Goal: Task Accomplishment & Management: Complete application form

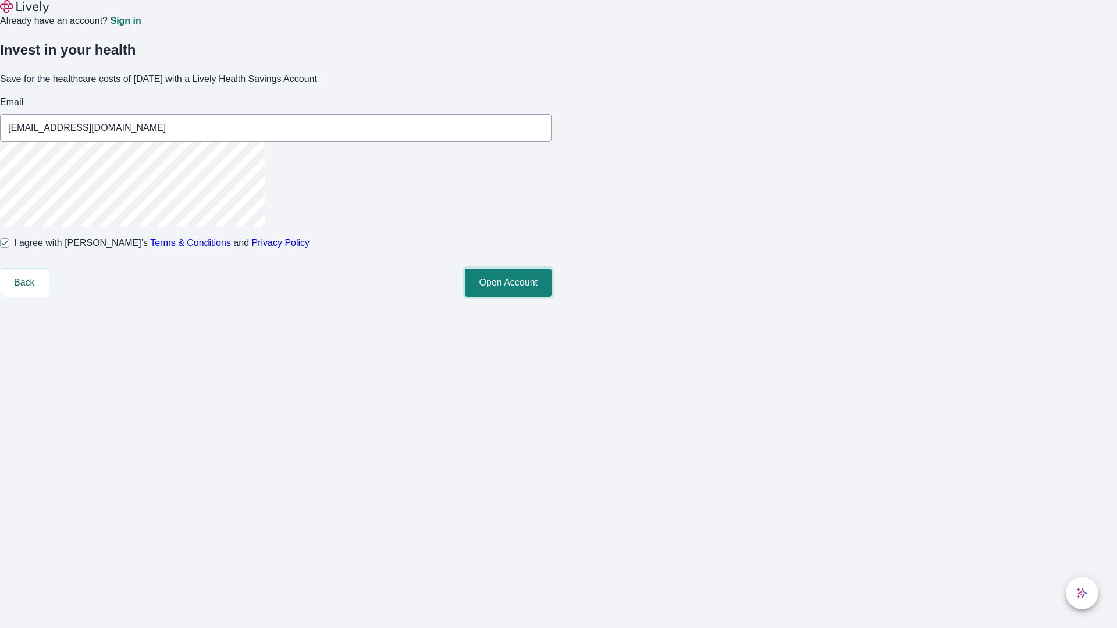
click at [552, 297] on button "Open Account" at bounding box center [508, 283] width 87 height 28
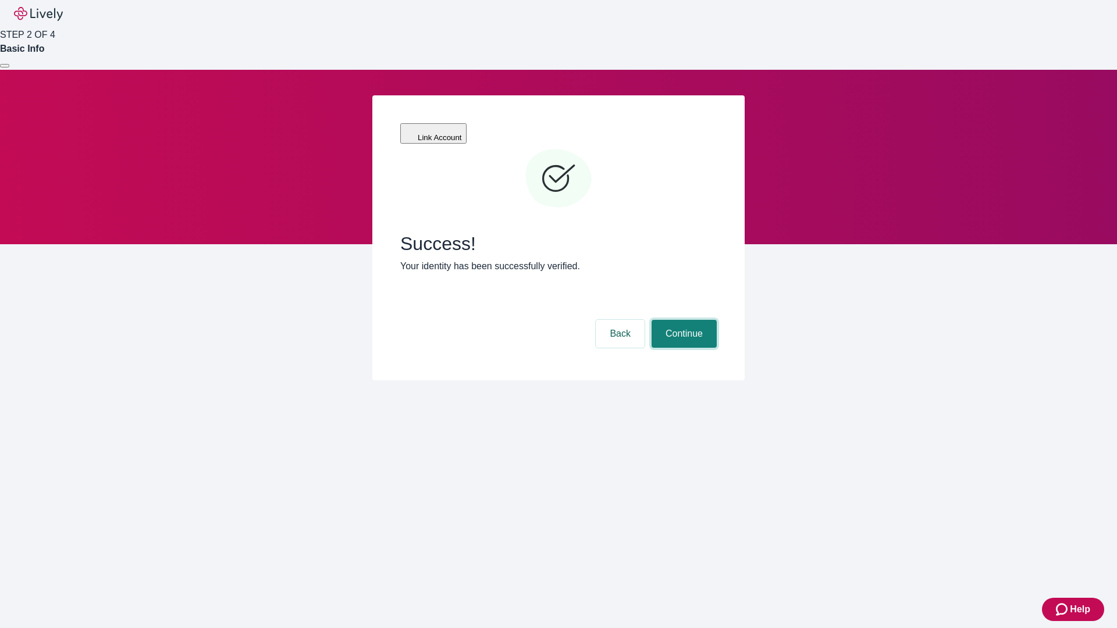
click at [683, 320] on button "Continue" at bounding box center [684, 334] width 65 height 28
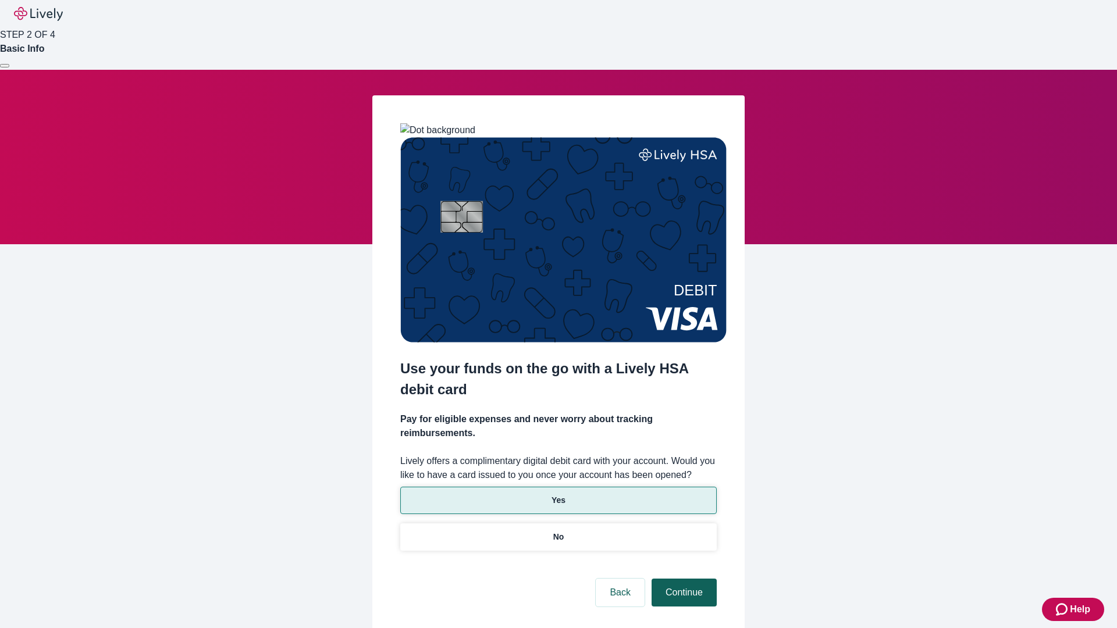
click at [558, 495] on p "Yes" at bounding box center [559, 501] width 14 height 12
click at [683, 579] on button "Continue" at bounding box center [684, 593] width 65 height 28
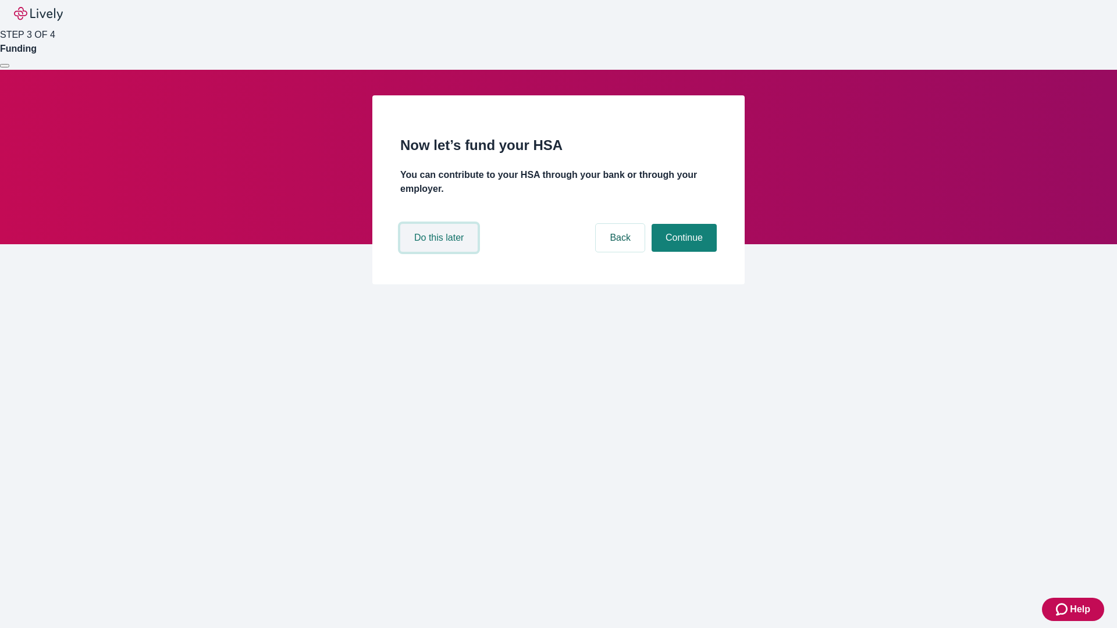
click at [440, 252] on button "Do this later" at bounding box center [438, 238] width 77 height 28
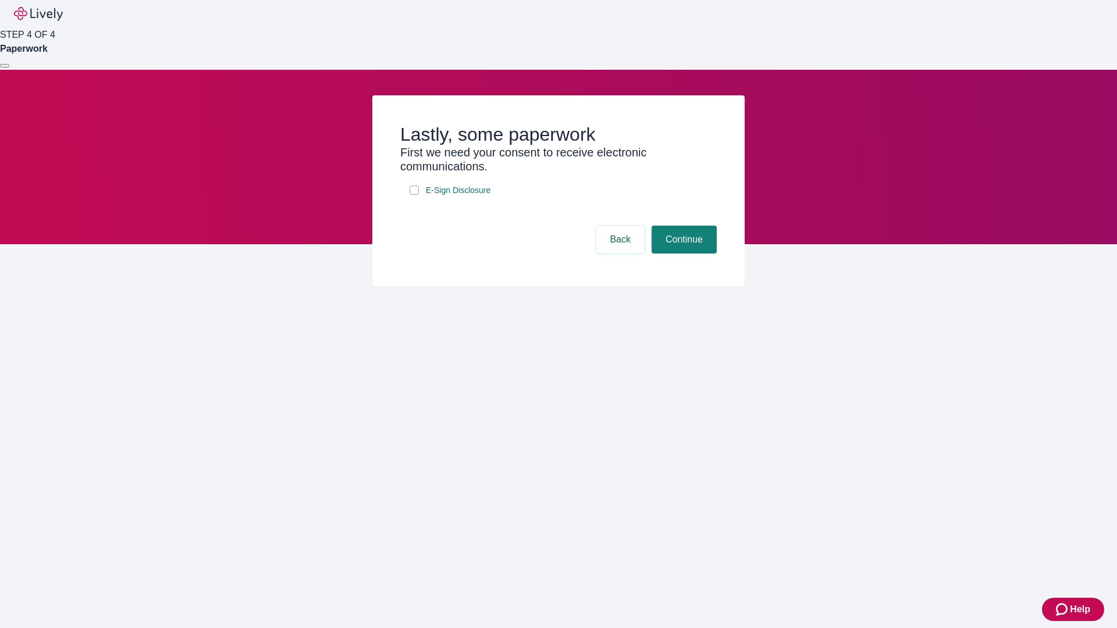
click at [414, 195] on input "E-Sign Disclosure" at bounding box center [414, 190] width 9 height 9
checkbox input "true"
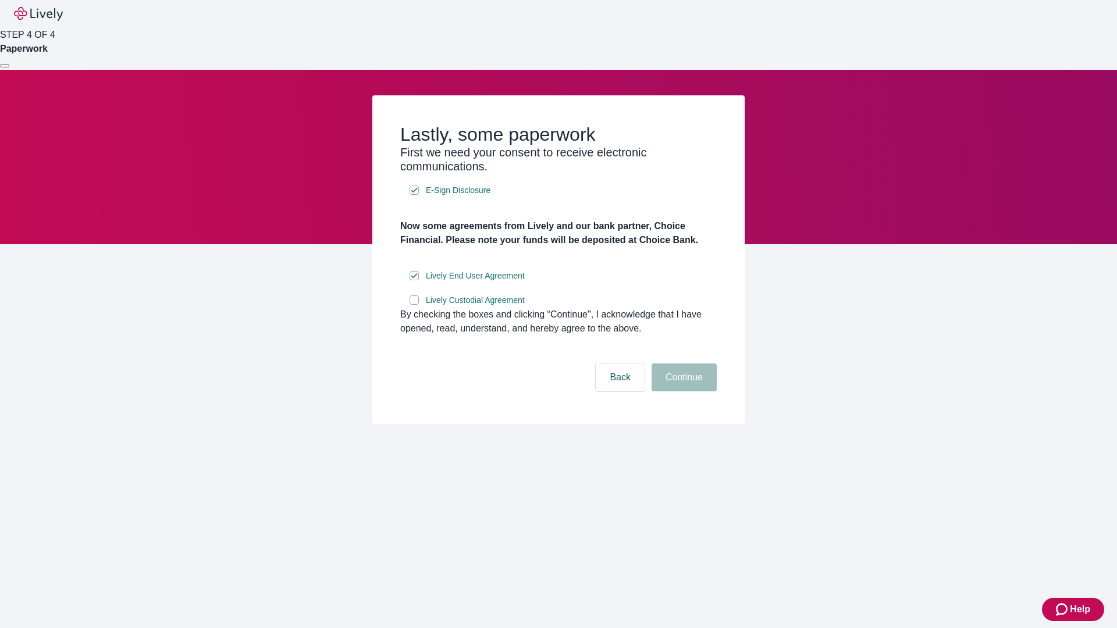
click at [414, 305] on input "Lively Custodial Agreement" at bounding box center [414, 300] width 9 height 9
checkbox input "true"
click at [683, 392] on button "Continue" at bounding box center [684, 378] width 65 height 28
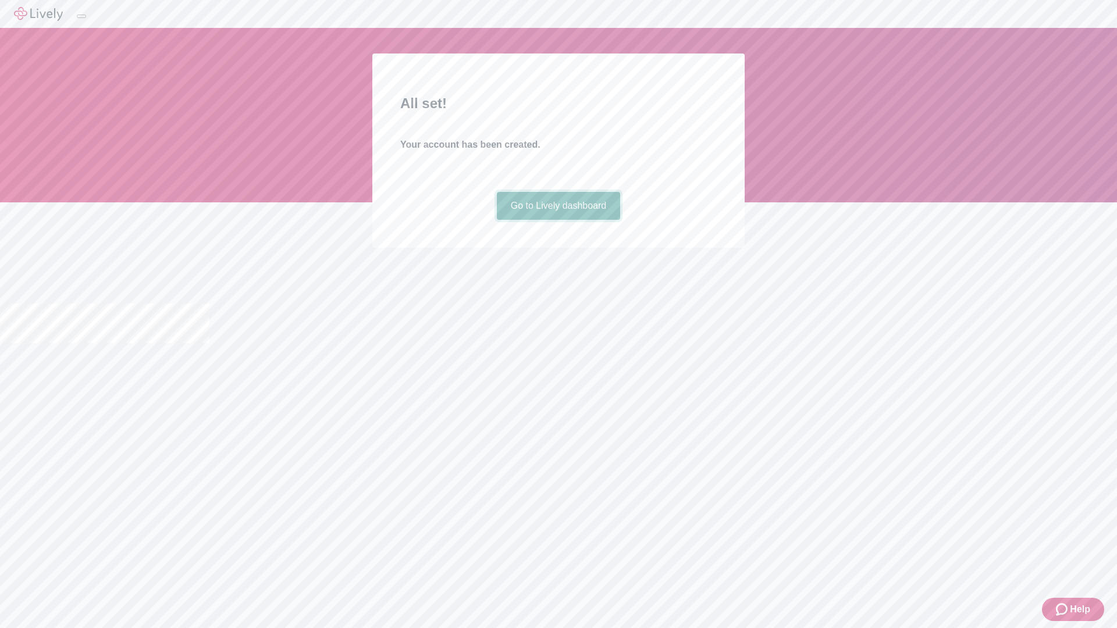
click at [558, 220] on link "Go to Lively dashboard" at bounding box center [559, 206] width 124 height 28
